Goal: Task Accomplishment & Management: Complete application form

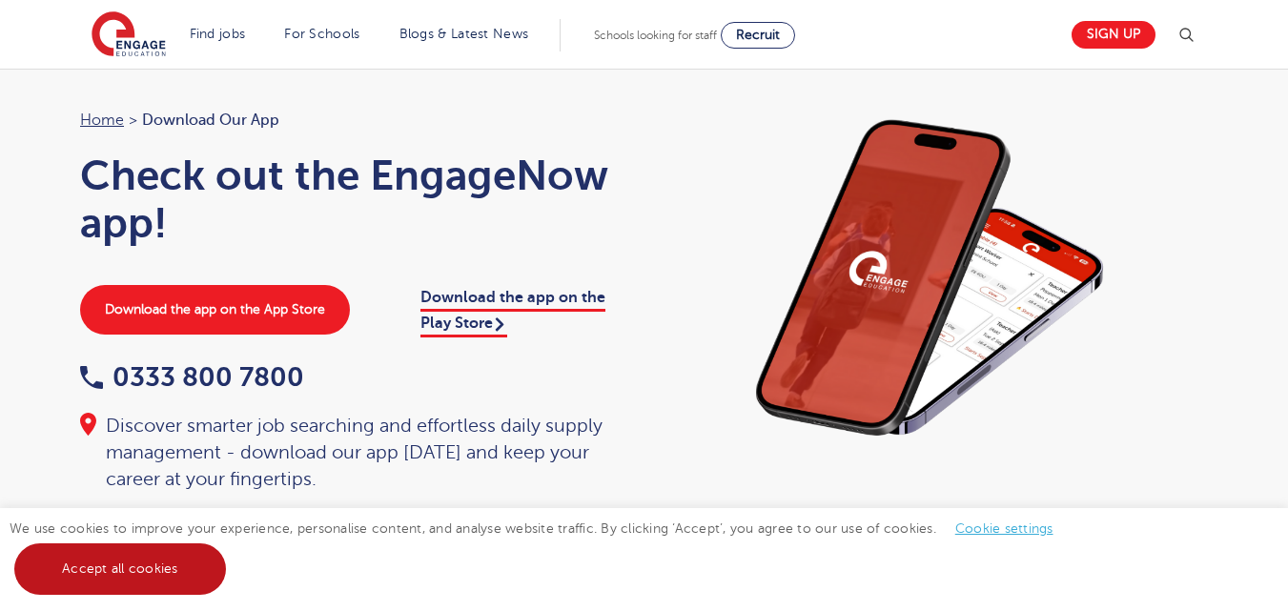
click at [174, 572] on link "Accept all cookies" at bounding box center [120, 569] width 212 height 51
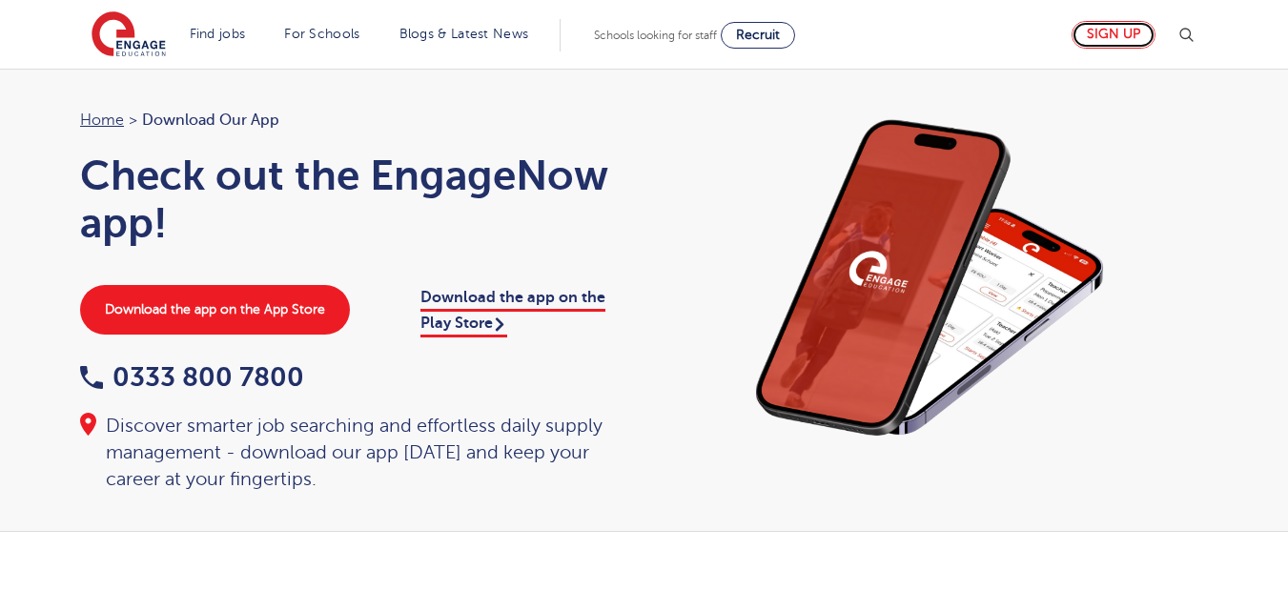
click at [1100, 35] on link "Sign up" at bounding box center [1114, 35] width 84 height 28
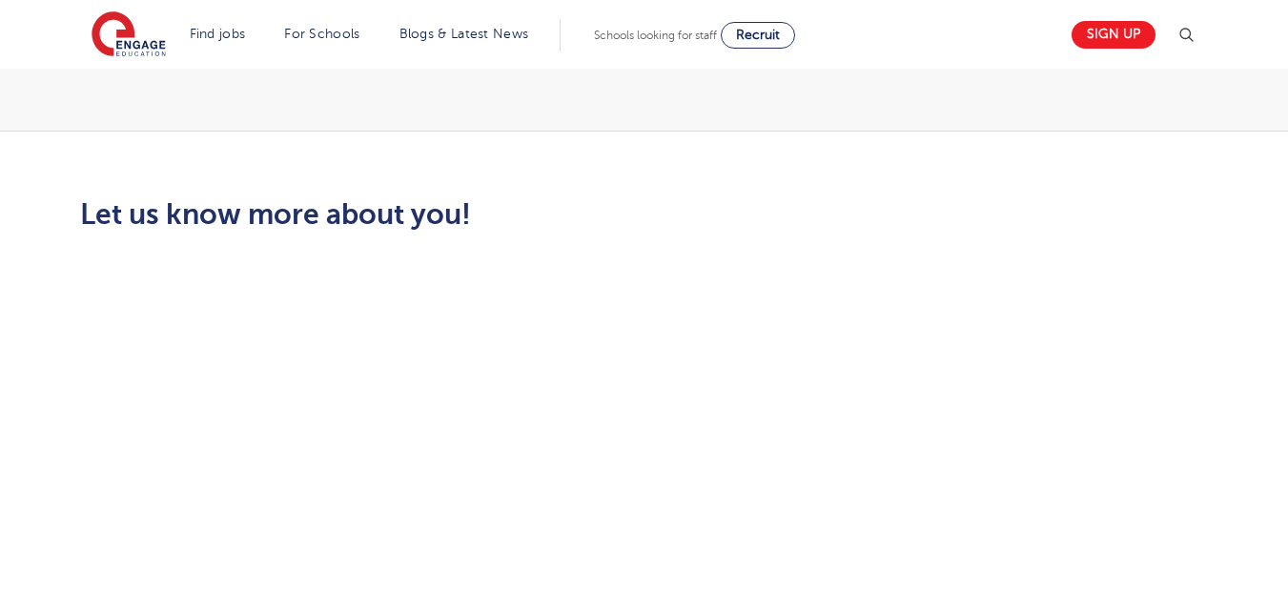
scroll to position [339, 0]
